Goal: Transaction & Acquisition: Obtain resource

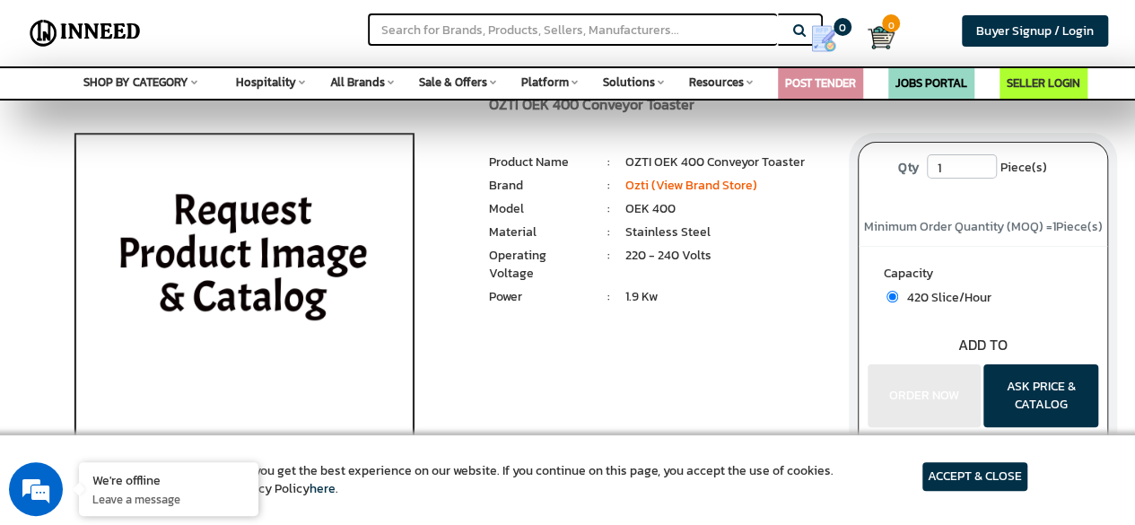
scroll to position [90, 0]
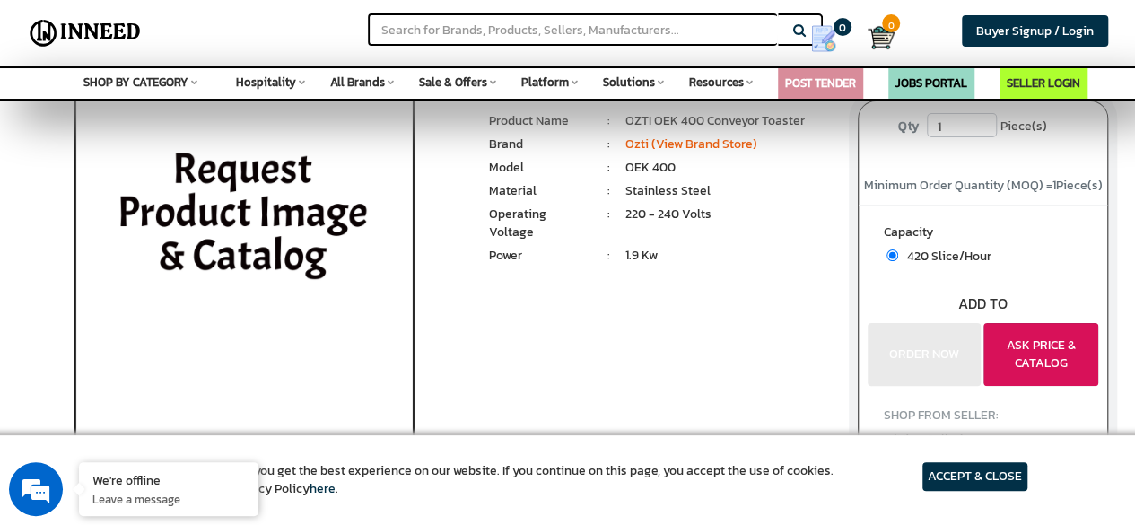
click at [1028, 365] on button "ASK PRICE & CATALOG" at bounding box center [1040, 354] width 115 height 63
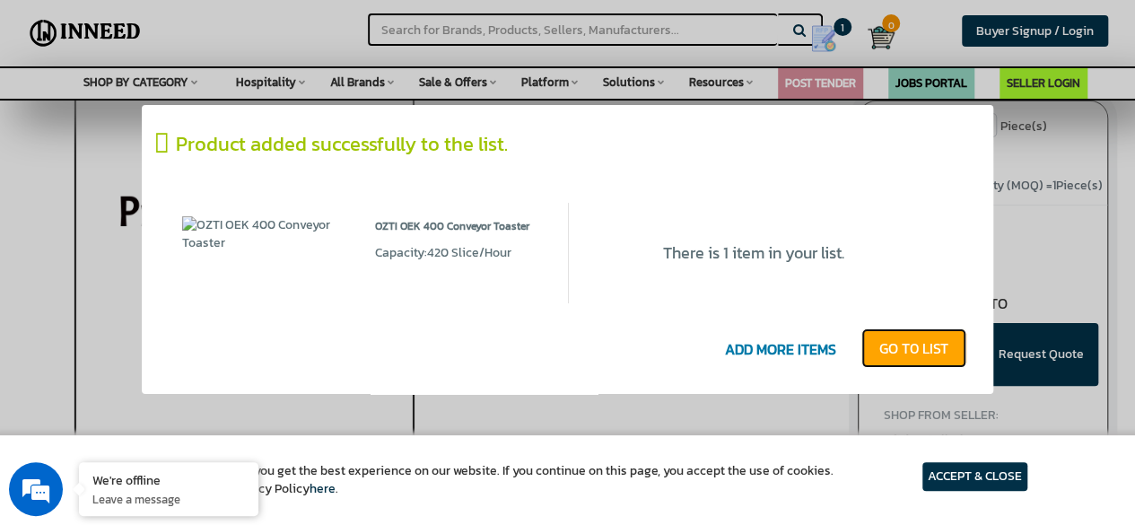
click at [911, 347] on link "GO T0 LIST" at bounding box center [913, 347] width 105 height 39
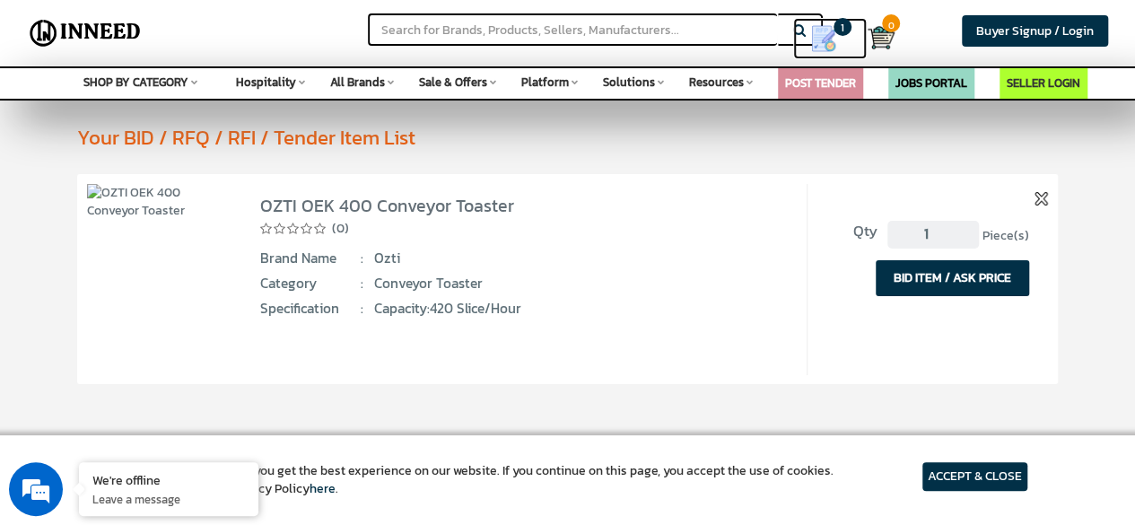
click at [843, 34] on span "1" at bounding box center [842, 27] width 18 height 18
click at [825, 36] on img at bounding box center [823, 38] width 27 height 27
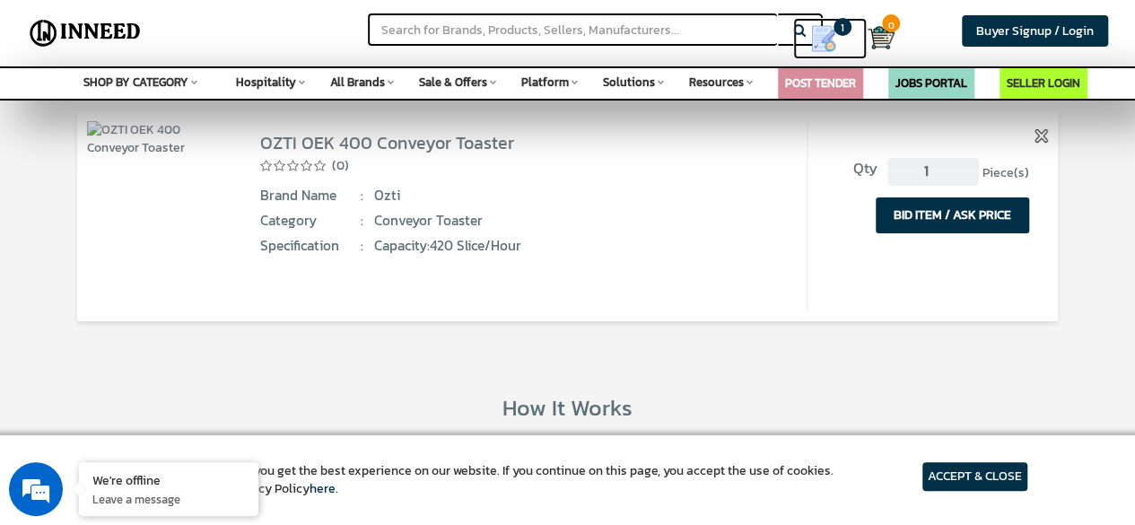
scroll to position [90, 0]
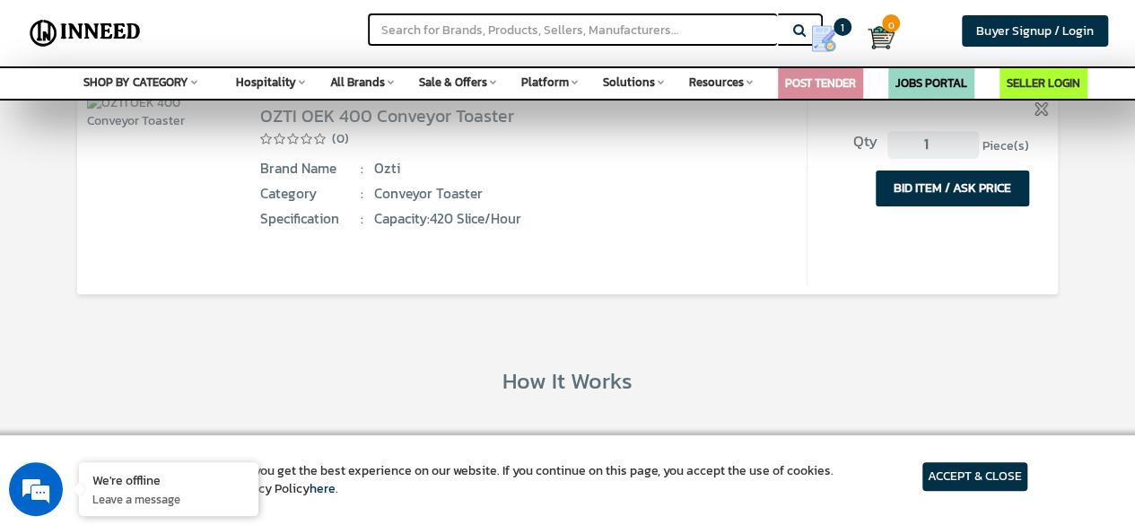
click at [919, 195] on button "BID ITEM / ASK PRICE" at bounding box center [952, 188] width 153 height 36
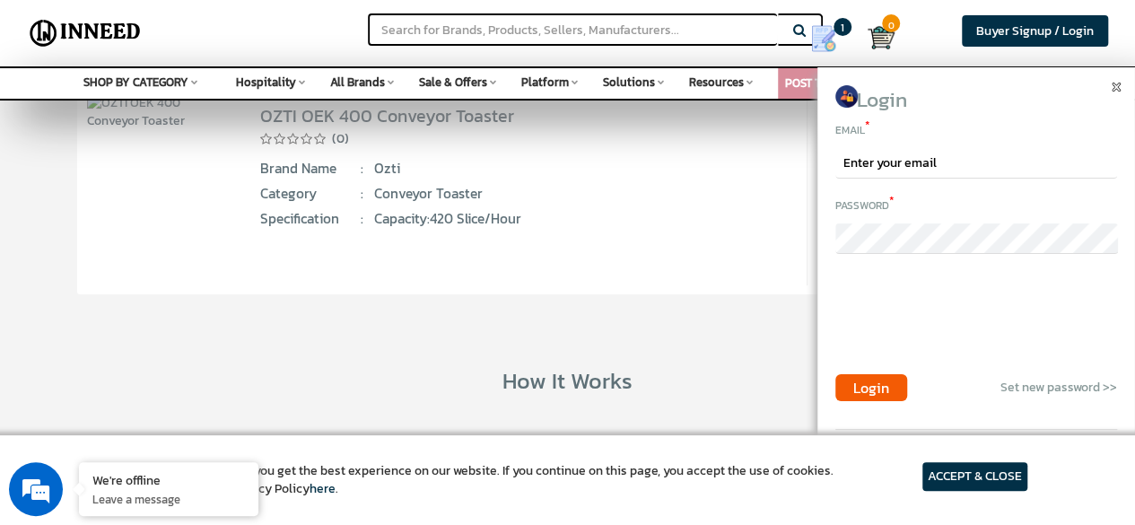
click at [1121, 85] on span at bounding box center [1118, 83] width 13 height 13
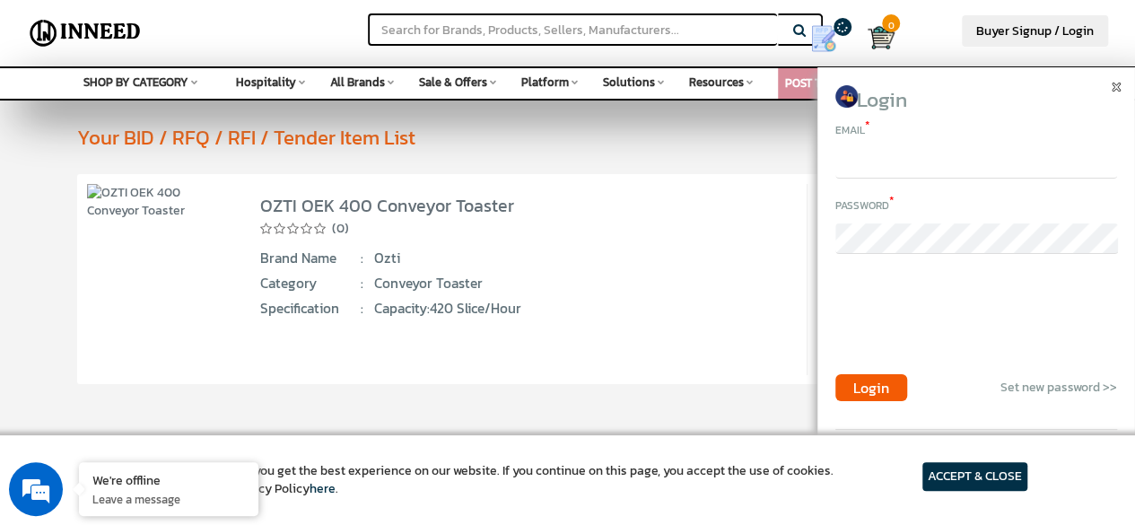
click at [969, 162] on input "email" at bounding box center [976, 163] width 282 height 31
